Goal: Task Accomplishment & Management: Complete application form

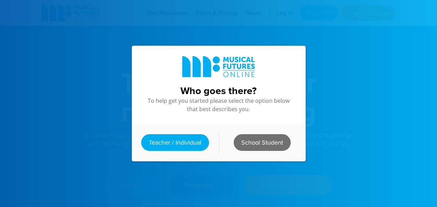
click at [253, 141] on link "School Student" at bounding box center [262, 142] width 57 height 17
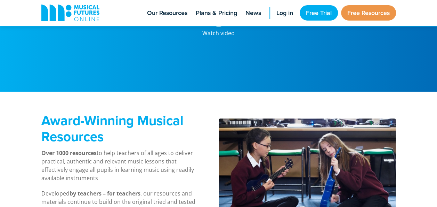
scroll to position [271, 0]
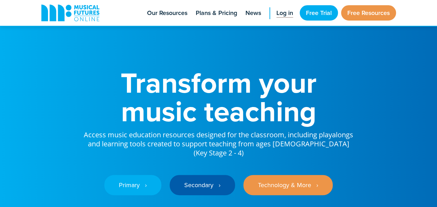
click at [277, 13] on span "Log in" at bounding box center [285, 12] width 17 height 9
